Goal: Transaction & Acquisition: Purchase product/service

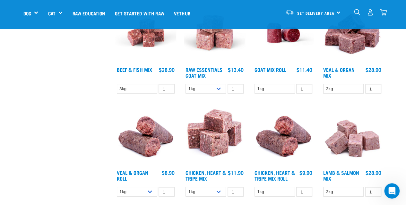
scroll to position [675, 0]
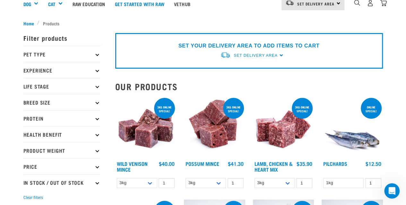
scroll to position [0, 0]
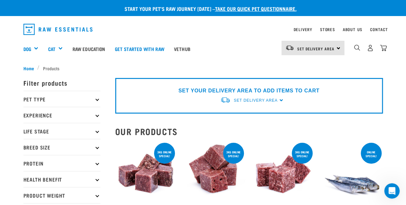
click at [96, 165] on p "Protein" at bounding box center [61, 163] width 77 height 16
click at [98, 167] on p "Protein" at bounding box center [61, 163] width 77 height 16
click at [99, 131] on p "Life Stage" at bounding box center [61, 131] width 77 height 16
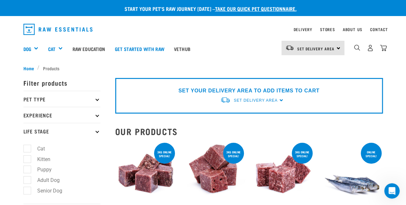
click at [38, 190] on label "Senior Dog" at bounding box center [46, 191] width 38 height 8
click at [28, 190] on input "Senior Dog" at bounding box center [25, 190] width 4 height 4
checkbox input "true"
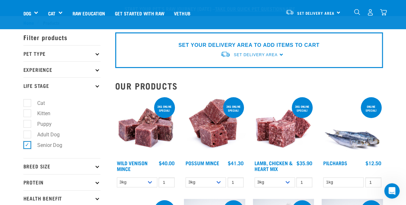
scroll to position [128, 0]
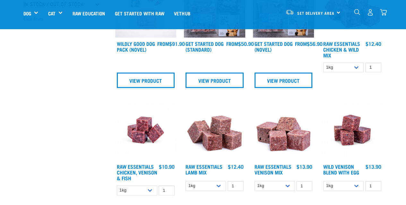
scroll to position [289, 0]
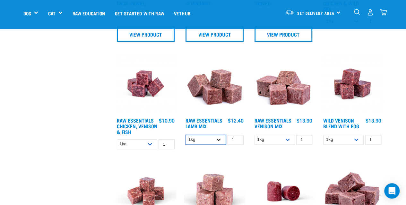
click at [213, 141] on select "1kg 3kg Bulk (10kg)" at bounding box center [206, 140] width 40 height 10
click at [219, 141] on select "1kg 3kg Bulk (10kg)" at bounding box center [206, 140] width 40 height 10
click at [186, 135] on select "1kg 3kg Bulk (10kg)" at bounding box center [206, 140] width 40 height 10
click at [217, 140] on select "1kg 3kg Bulk (10kg)" at bounding box center [206, 140] width 40 height 10
click at [186, 135] on select "1kg 3kg Bulk (10kg)" at bounding box center [206, 140] width 40 height 10
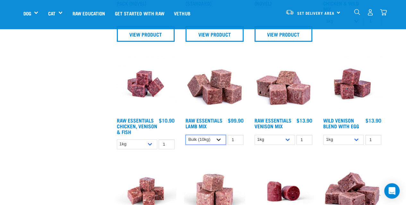
click at [218, 138] on select "1kg 3kg Bulk (10kg)" at bounding box center [206, 140] width 40 height 10
select select "24"
click at [186, 135] on select "1kg 3kg Bulk (10kg)" at bounding box center [206, 140] width 40 height 10
click at [209, 121] on link "Raw Essentials Lamb Mix" at bounding box center [204, 123] width 37 height 9
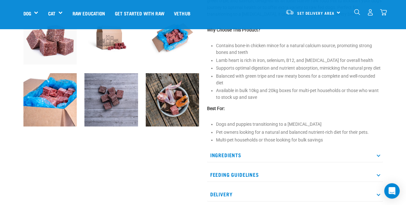
scroll to position [225, 0]
